Goal: Transaction & Acquisition: Purchase product/service

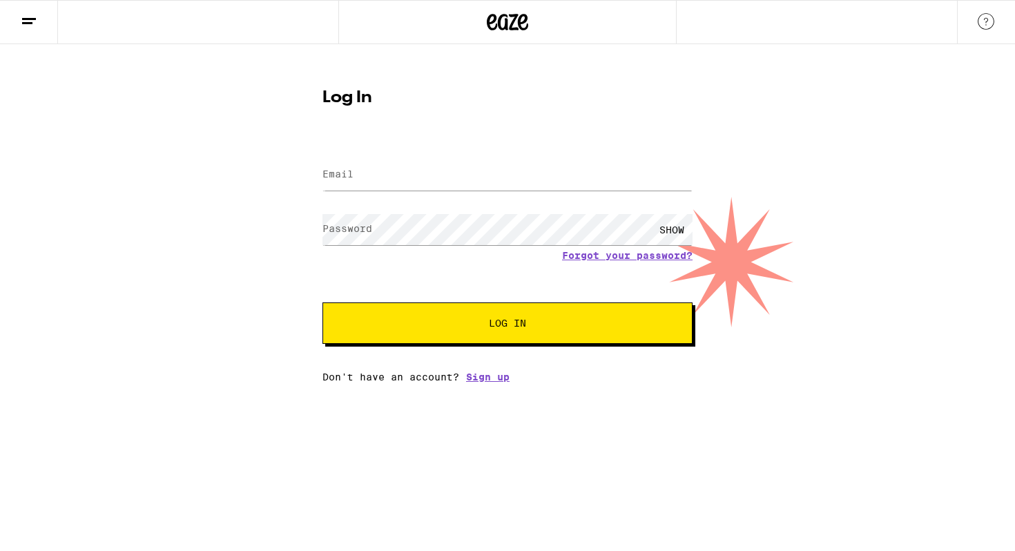
click at [515, 23] on icon at bounding box center [507, 22] width 41 height 25
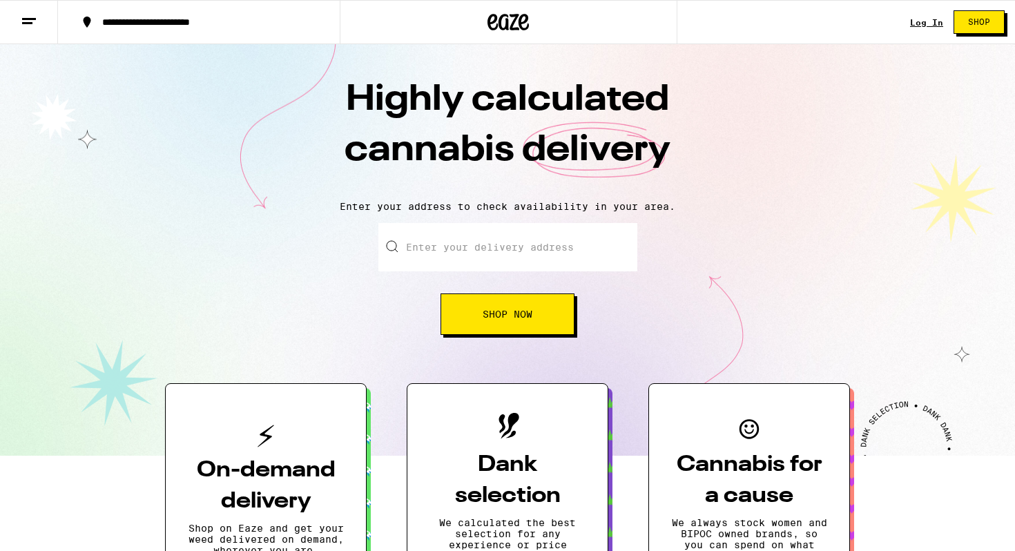
click at [924, 18] on div "Log In" at bounding box center [926, 22] width 33 height 9
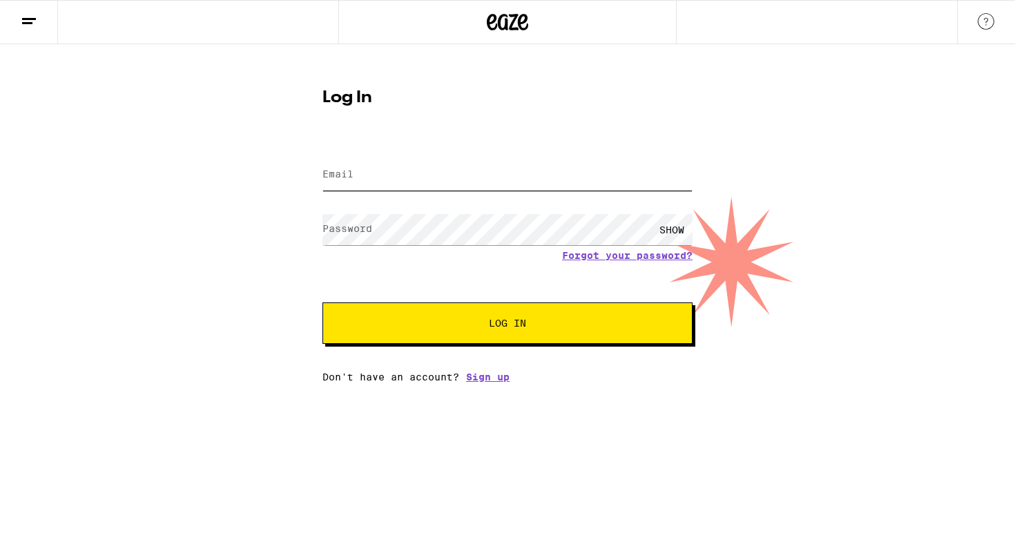
click at [478, 176] on input "Email" at bounding box center [508, 175] width 370 height 31
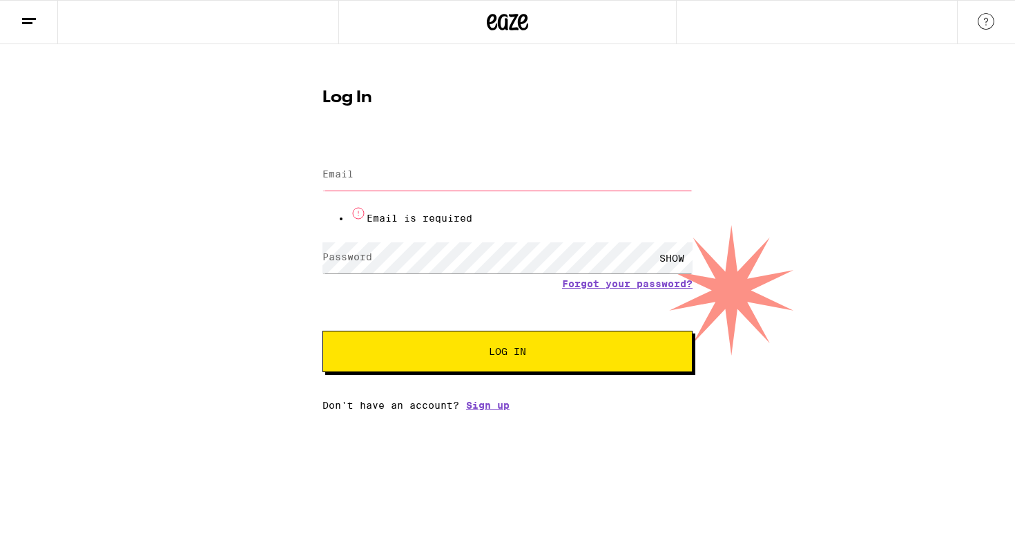
type input "[EMAIL_ADDRESS][DOMAIN_NAME]"
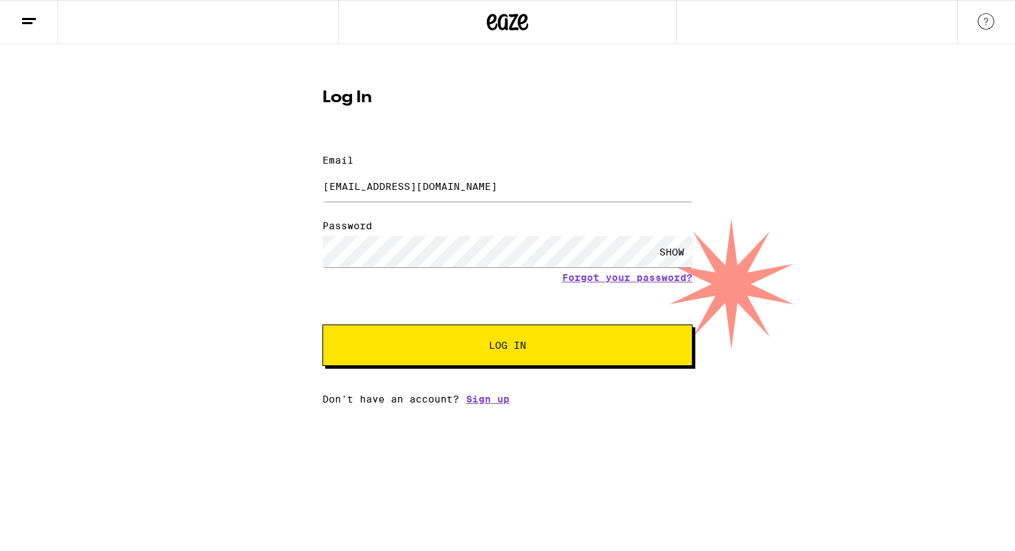
click at [477, 341] on span "Log In" at bounding box center [508, 346] width 258 height 10
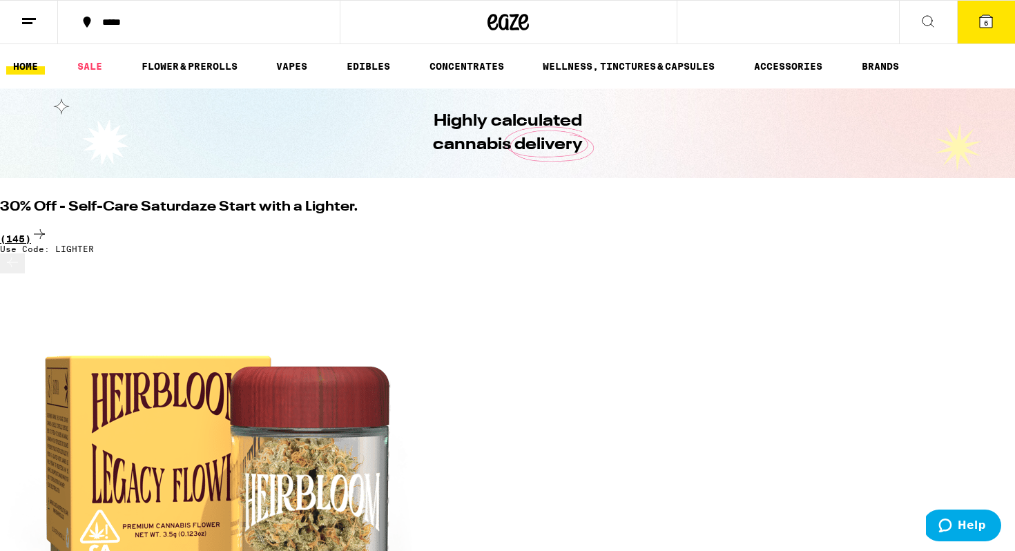
click at [960, 226] on div "(145)" at bounding box center [507, 235] width 1015 height 19
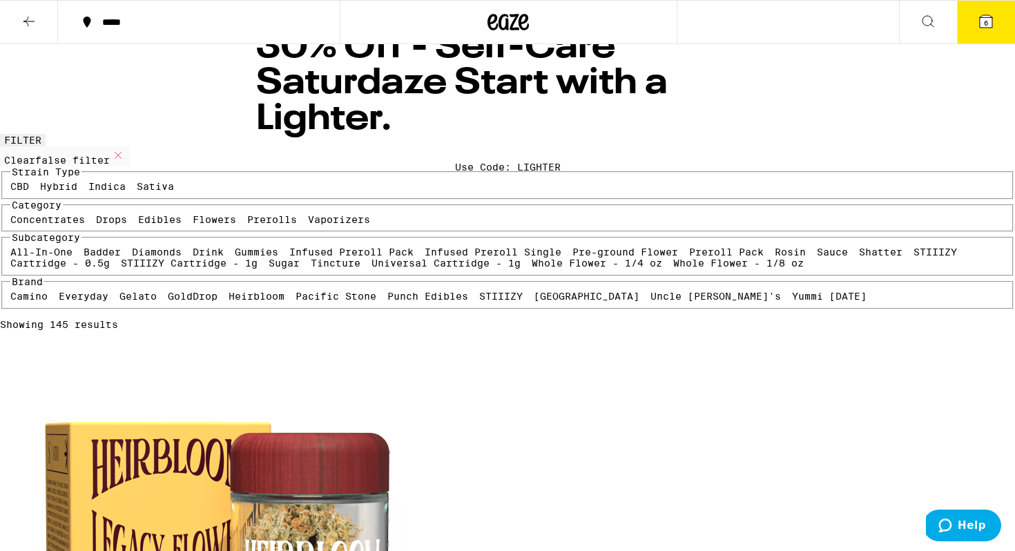
click at [193, 225] on label "Flowers" at bounding box center [215, 219] width 44 height 11
click at [195, 217] on input "Flowers" at bounding box center [195, 216] width 1 height 1
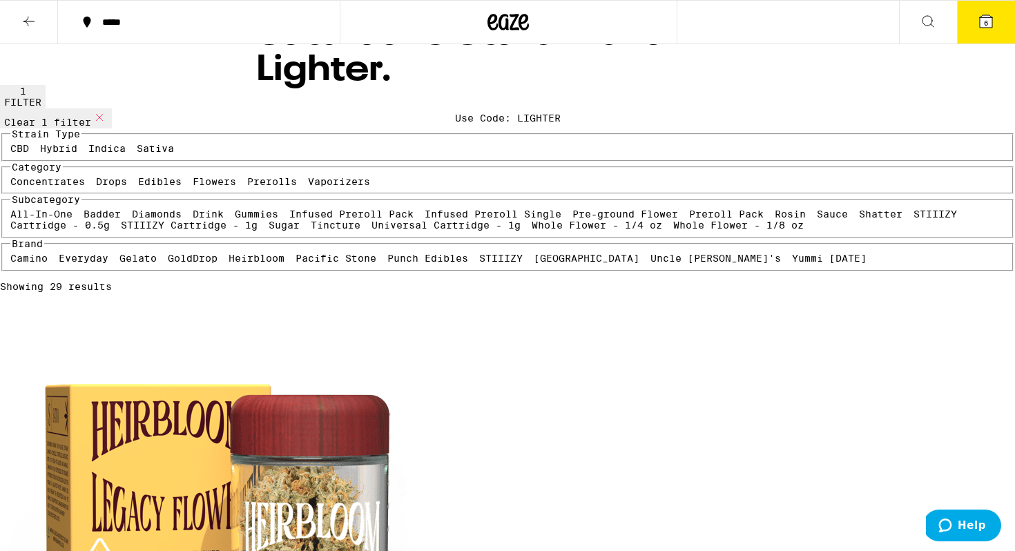
scroll to position [45, 0]
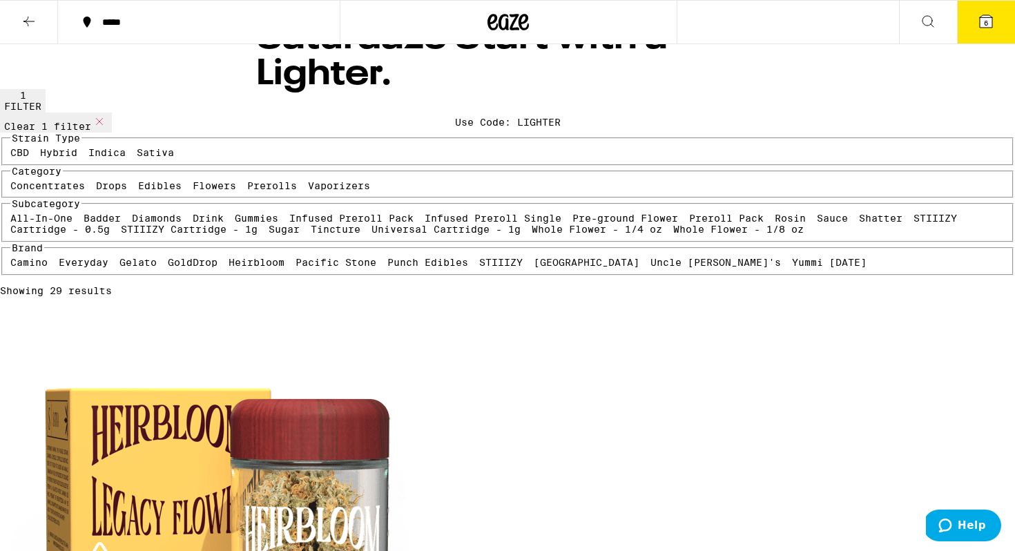
click at [108, 130] on icon at bounding box center [99, 121] width 17 height 17
checkbox input "false"
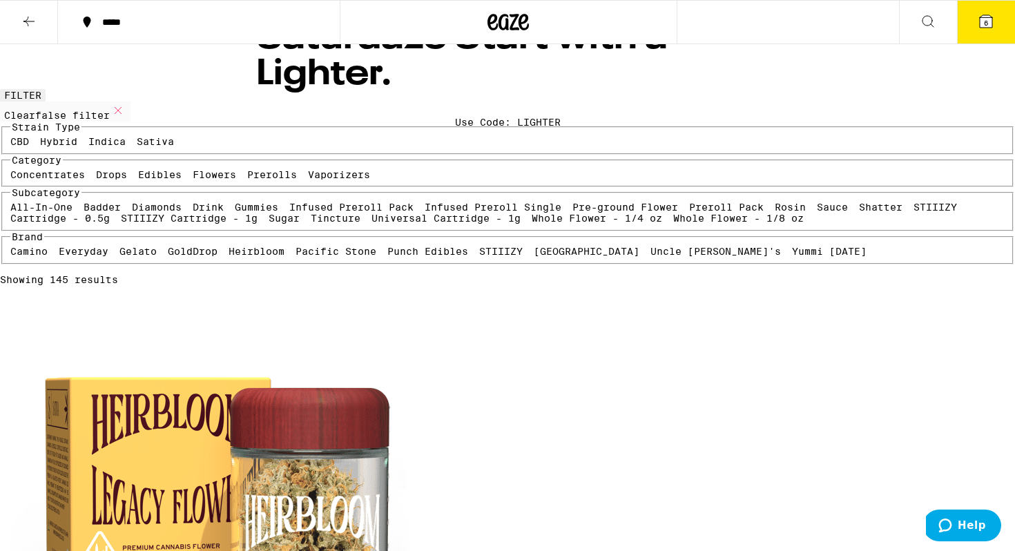
click at [30, 17] on icon at bounding box center [29, 21] width 17 height 17
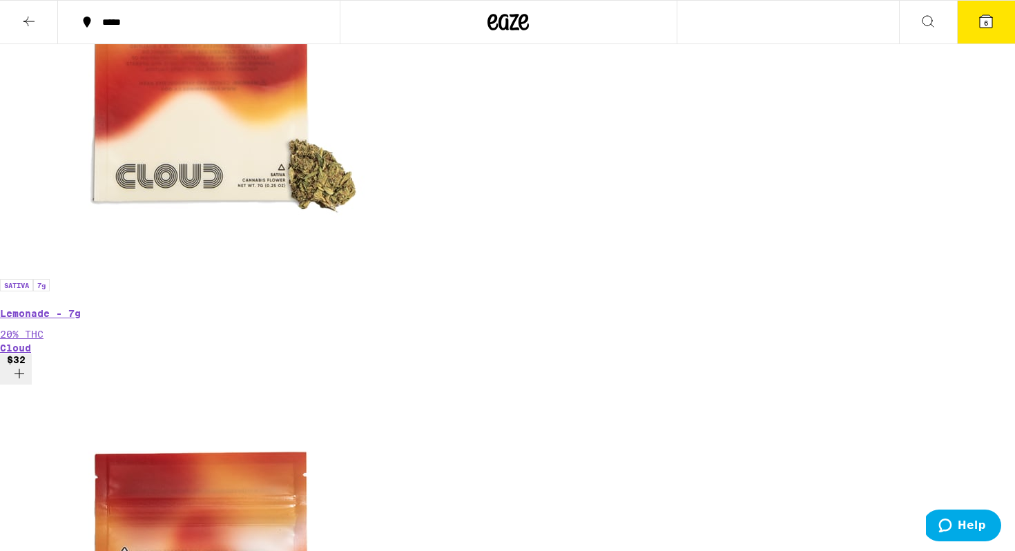
scroll to position [5228, 0]
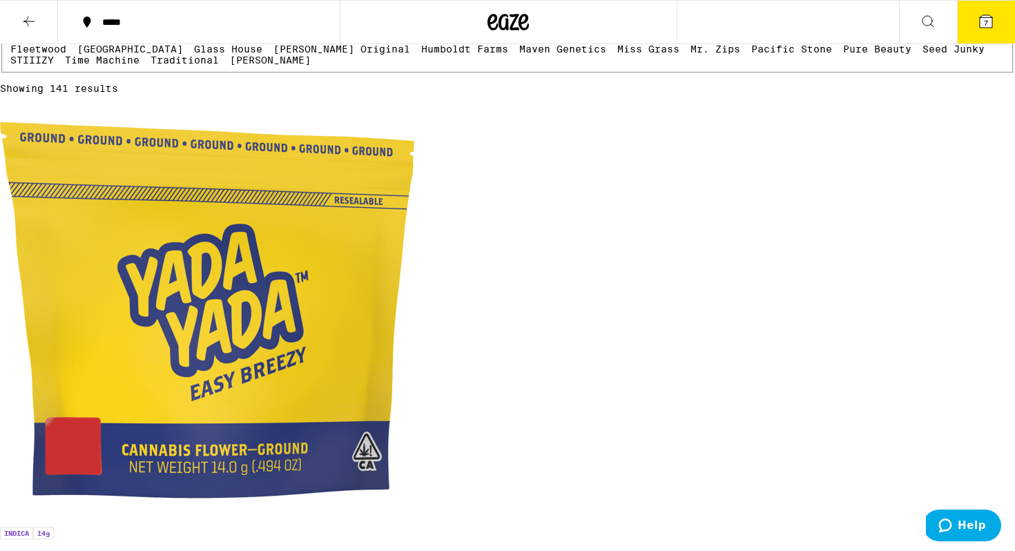
scroll to position [209, 0]
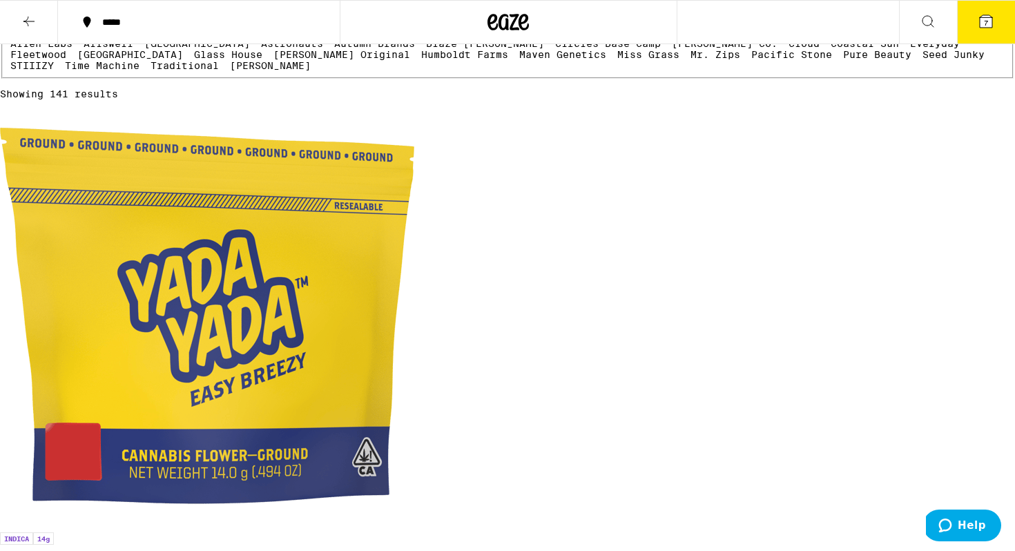
click at [136, 17] on label "Whole Flower - 1 oz" at bounding box center [186, 11] width 118 height 11
click at [131, 8] on input "Whole Flower - 1 oz" at bounding box center [130, 8] width 1 height 1
checkbox input "true"
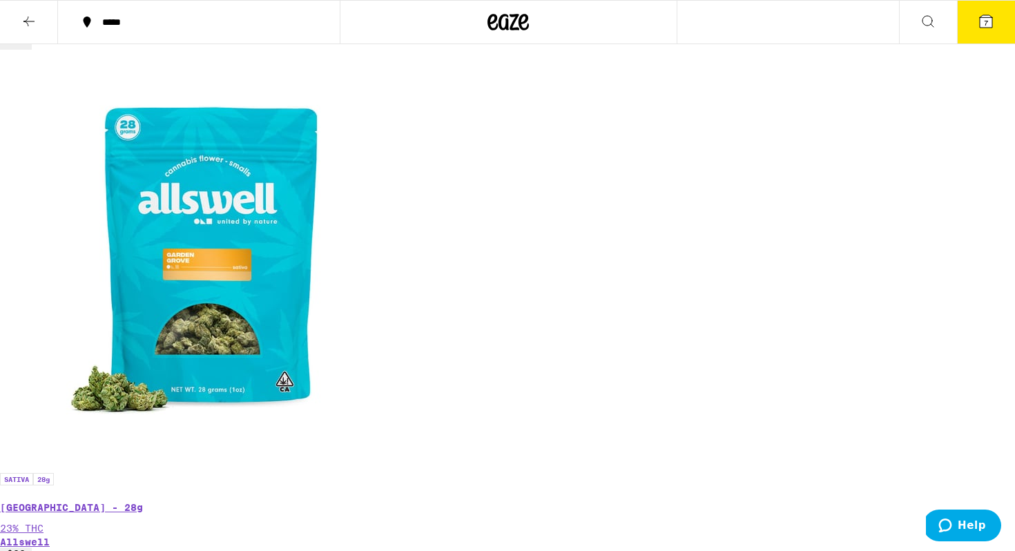
scroll to position [786, 0]
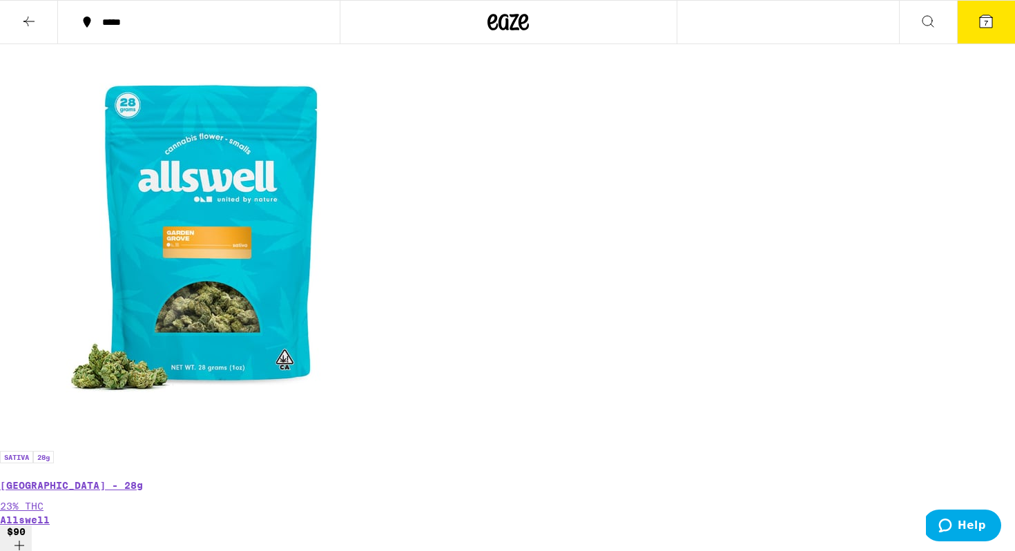
scroll to position [830, 0]
